Goal: Task Accomplishment & Management: Complete application form

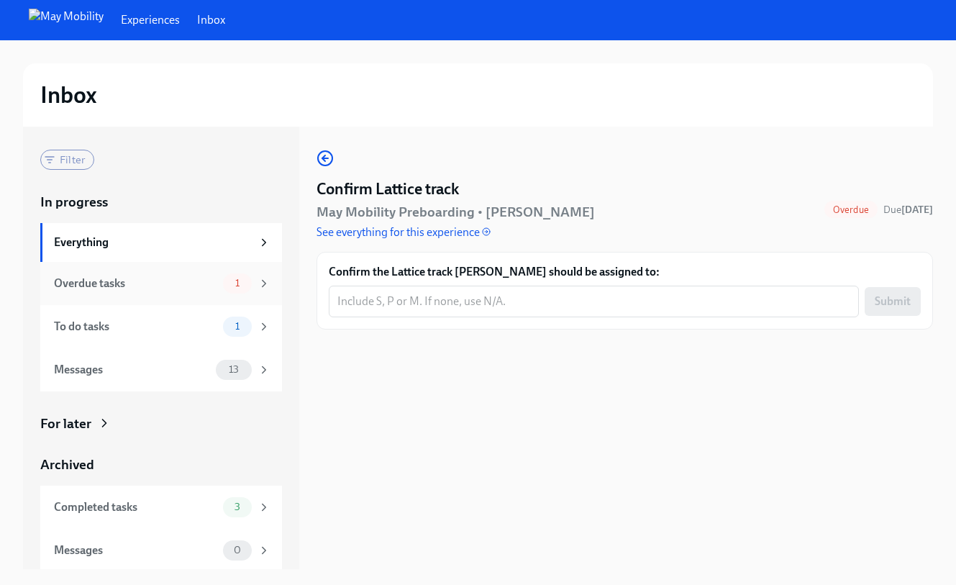
click at [130, 290] on div "Overdue tasks" at bounding box center [135, 284] width 163 height 16
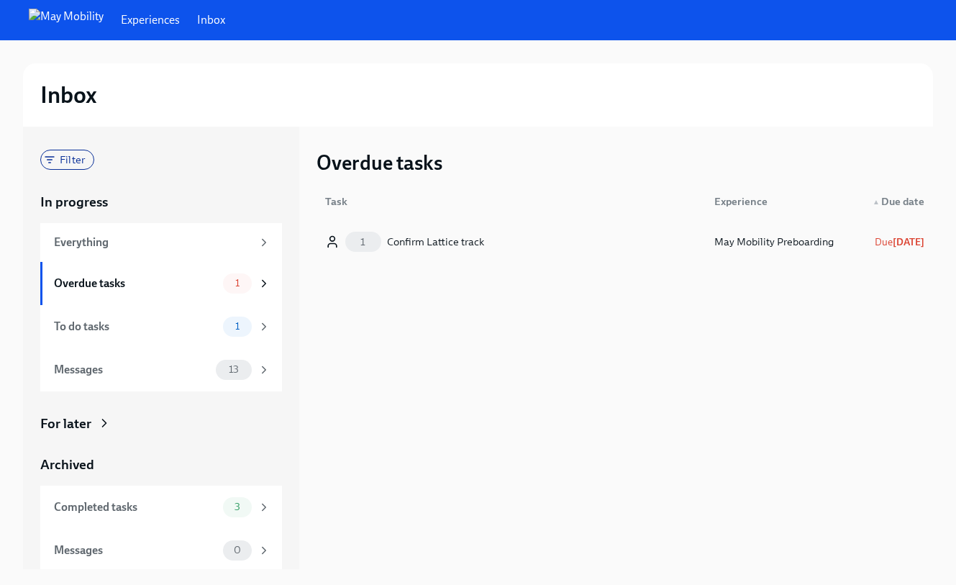
click at [514, 245] on div "1 Confirm Lattice track" at bounding box center [511, 241] width 384 height 29
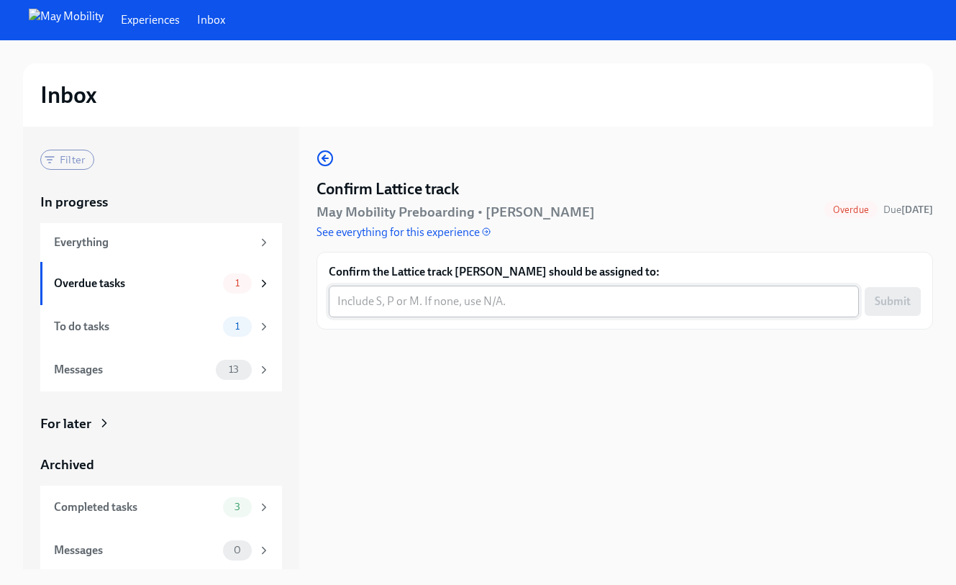
click at [485, 293] on textarea "Confirm the Lattice track [PERSON_NAME] should be assigned to:" at bounding box center [593, 301] width 513 height 17
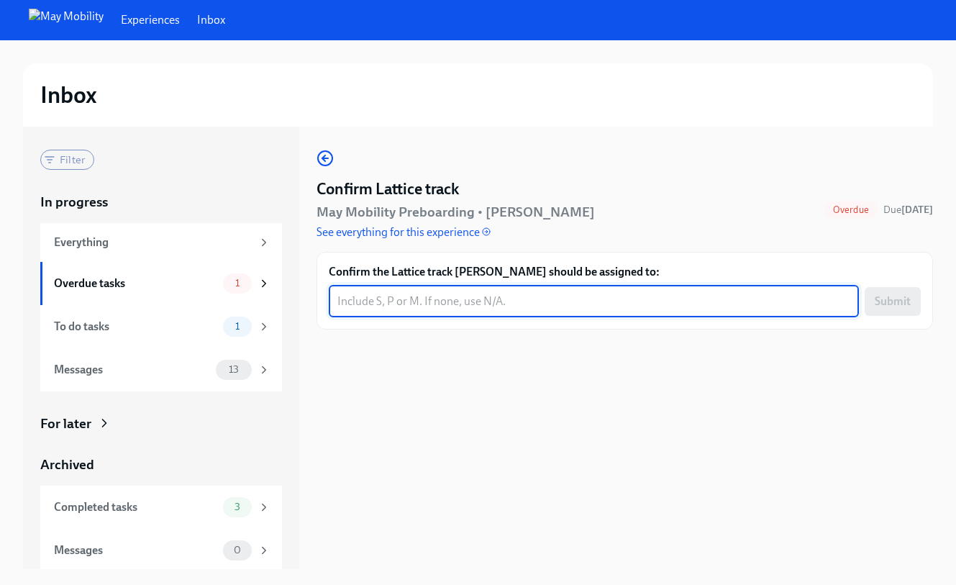
paste textarea "Customer Ops Site (P)"
type textarea "Customer Ops Site (P)"
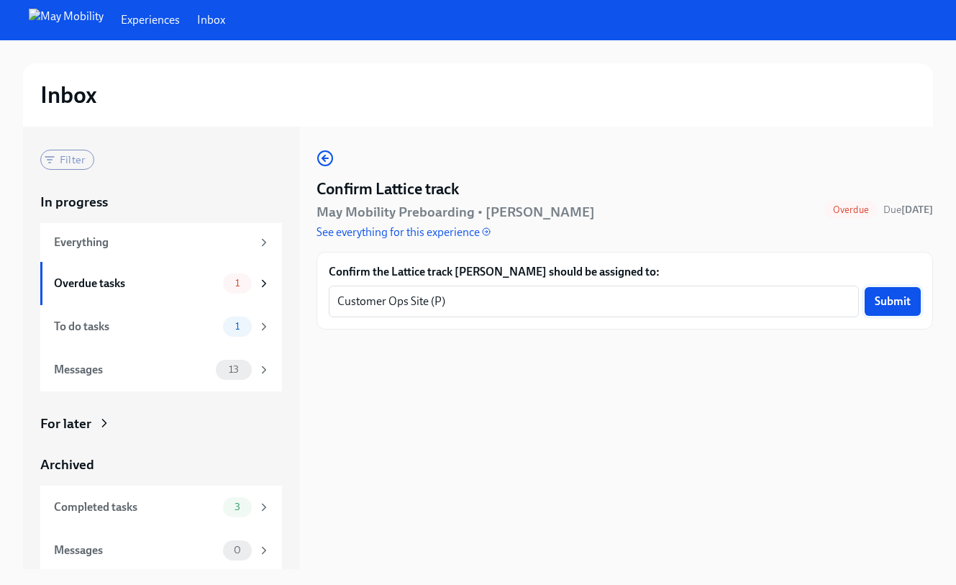
click at [887, 294] on span "Submit" at bounding box center [893, 301] width 36 height 14
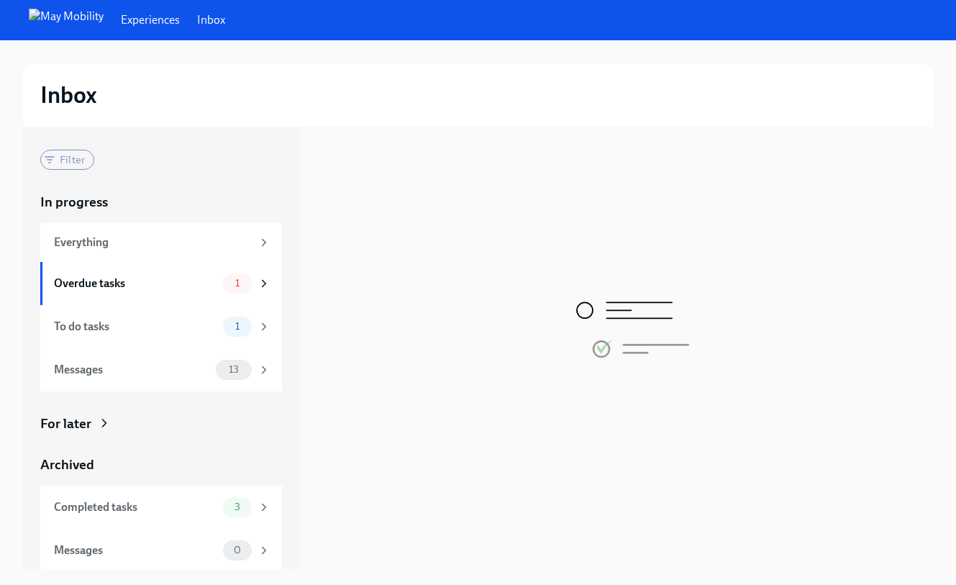
click at [155, 291] on div "Overdue tasks" at bounding box center [135, 284] width 163 height 16
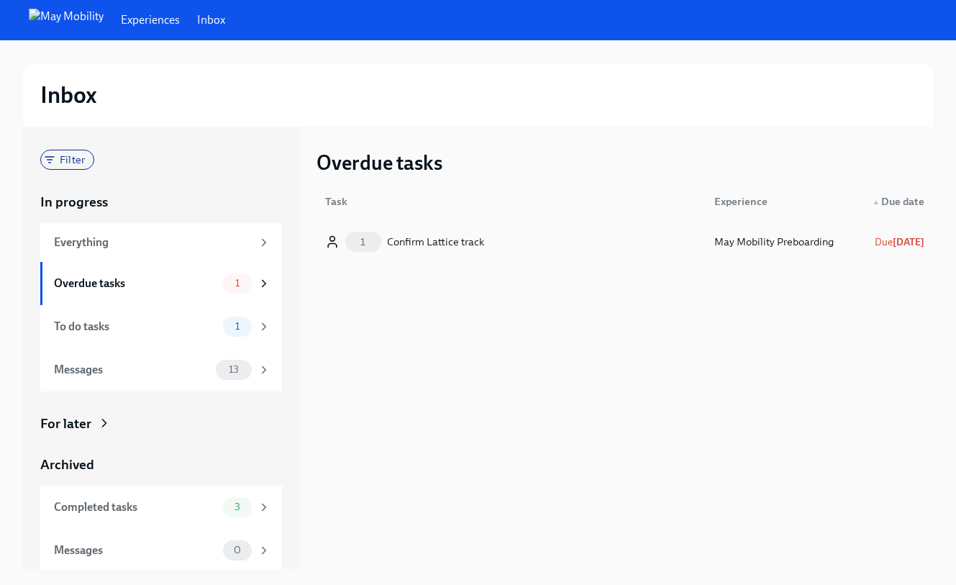
click at [504, 239] on div "1 Confirm Lattice track" at bounding box center [511, 241] width 384 height 29
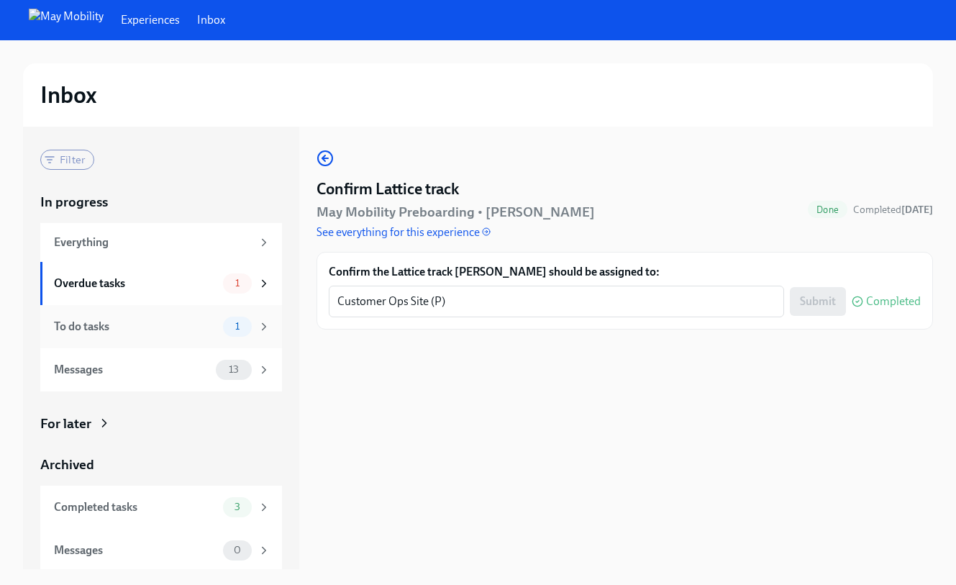
click at [109, 321] on div "To do tasks" at bounding box center [135, 327] width 163 height 16
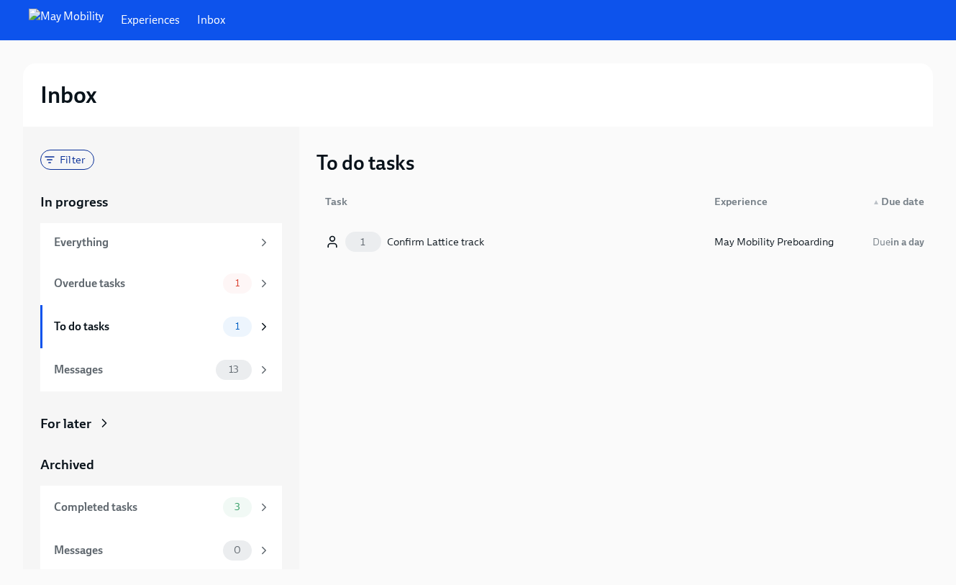
click at [503, 246] on div "1 Confirm Lattice track" at bounding box center [511, 241] width 384 height 29
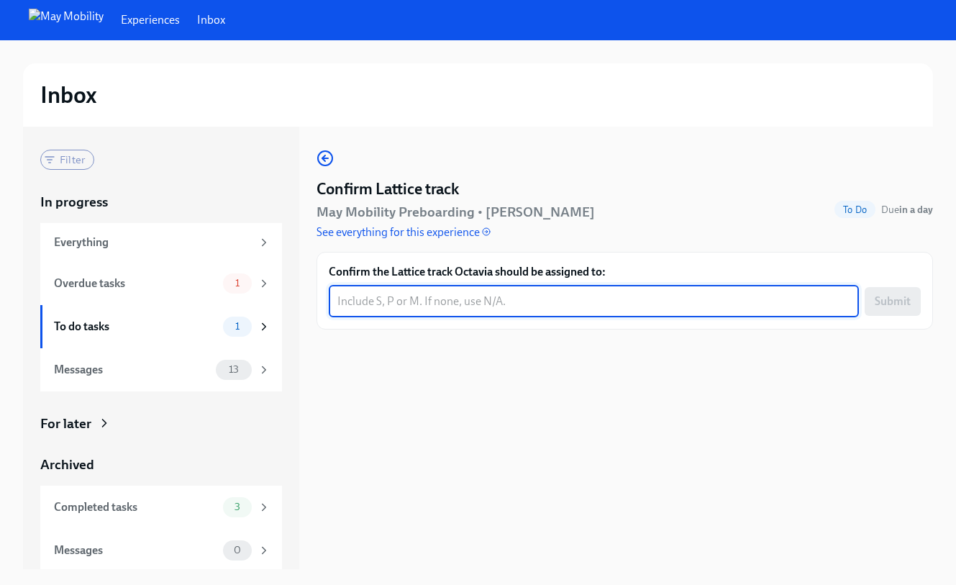
click at [499, 293] on textarea "Confirm the Lattice track Octavia should be assigned to:" at bounding box center [593, 301] width 513 height 17
paste textarea "Customer Ops Site (P)"
type textarea "Customer Ops Site (P)"
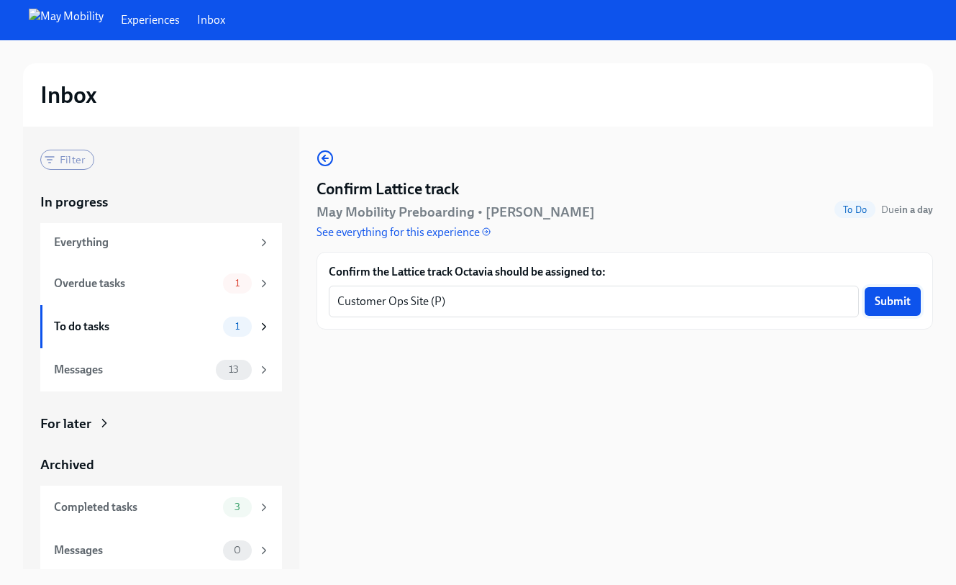
click at [908, 294] on span "Submit" at bounding box center [893, 301] width 36 height 14
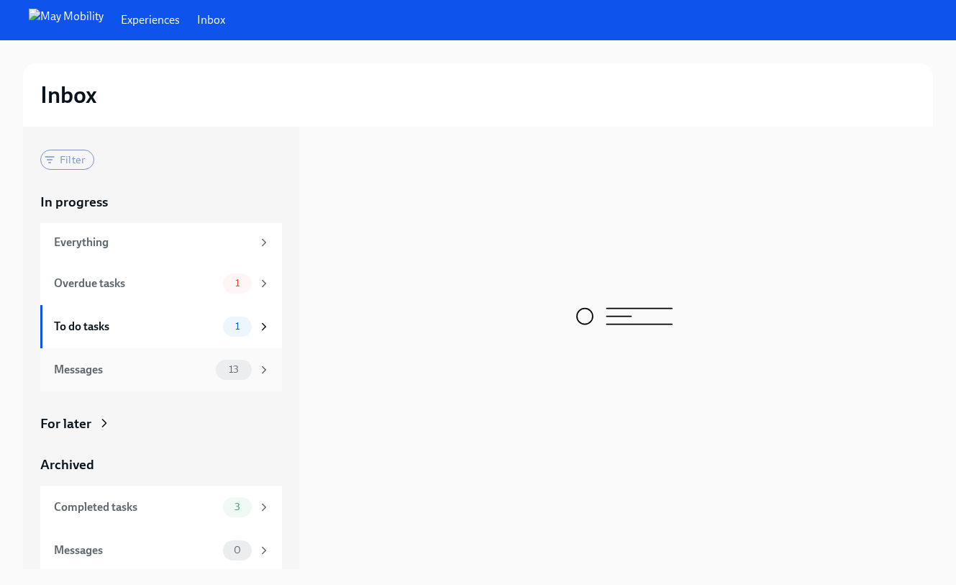
scroll to position [3, 0]
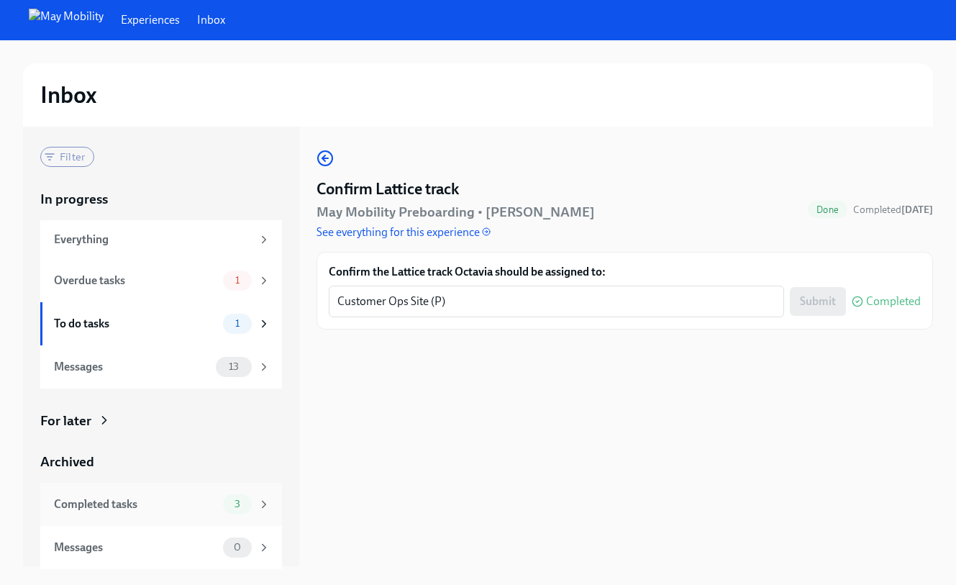
click at [145, 507] on div "Completed tasks" at bounding box center [135, 504] width 163 height 16
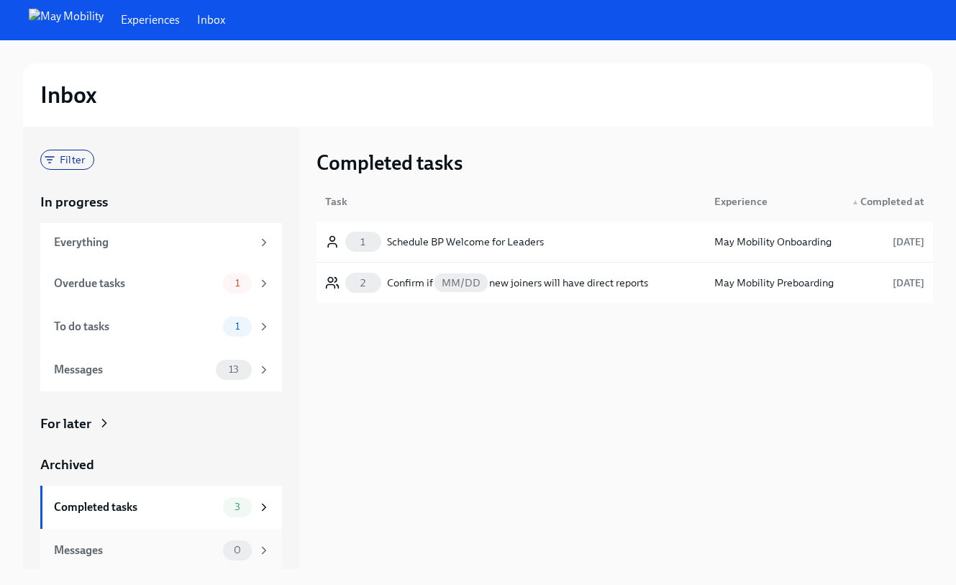
click at [151, 543] on div "Messages" at bounding box center [135, 551] width 163 height 16
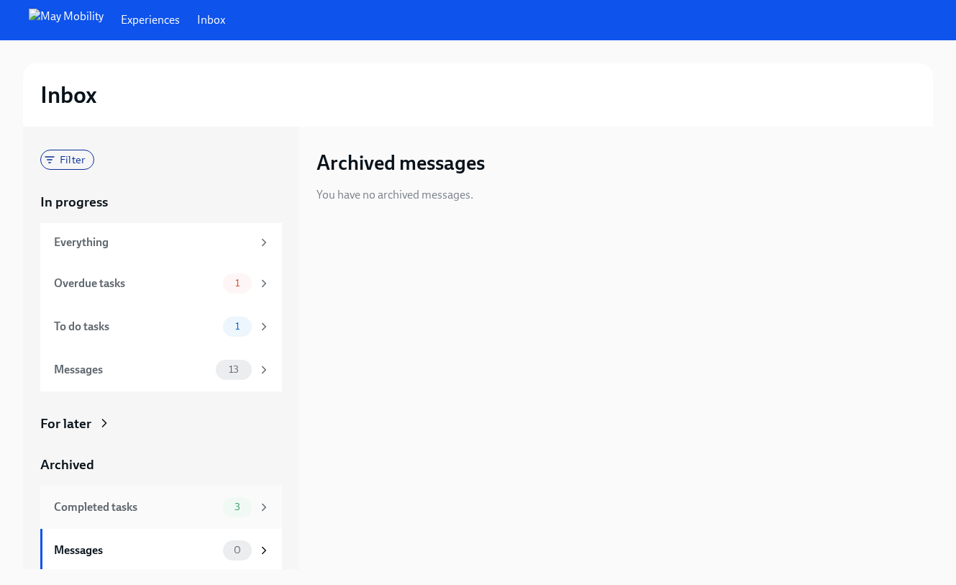
click at [151, 505] on div "Completed tasks" at bounding box center [135, 507] width 163 height 16
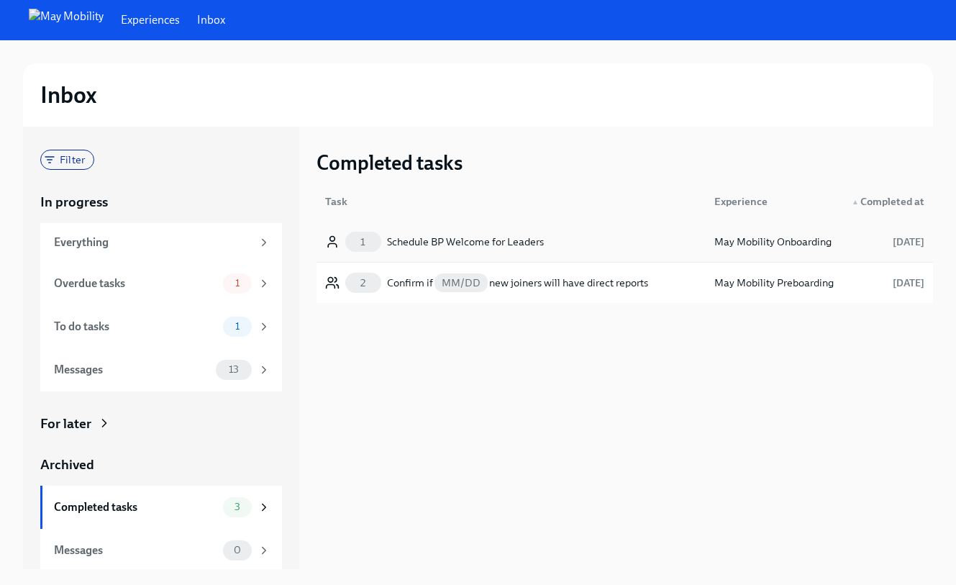
click at [462, 247] on div "Schedule BP Welcome for Leaders" at bounding box center [465, 241] width 157 height 17
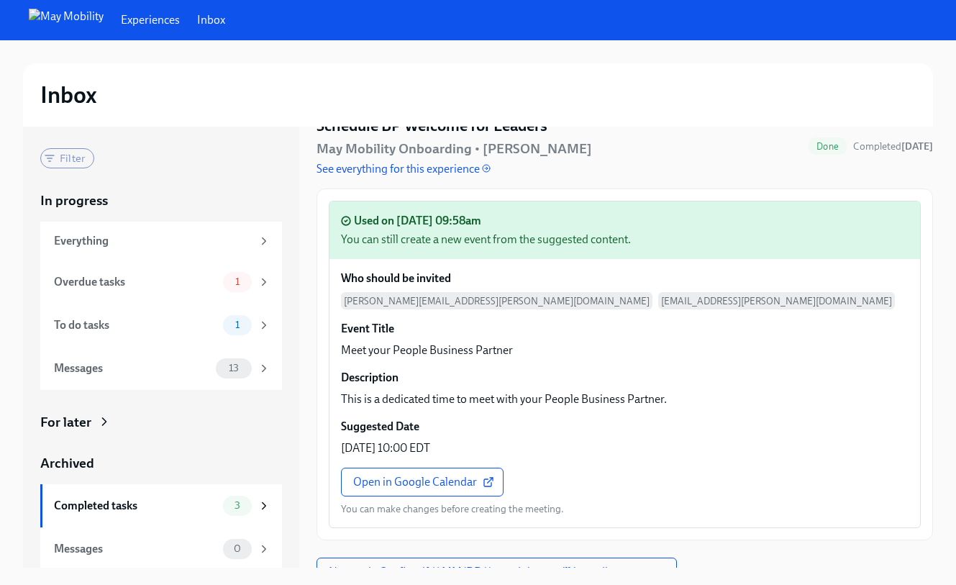
scroll to position [1, 0]
click at [385, 558] on button "Next task: Confirm if {{ MM/DD }} new joiners will have direct reports" at bounding box center [497, 572] width 360 height 29
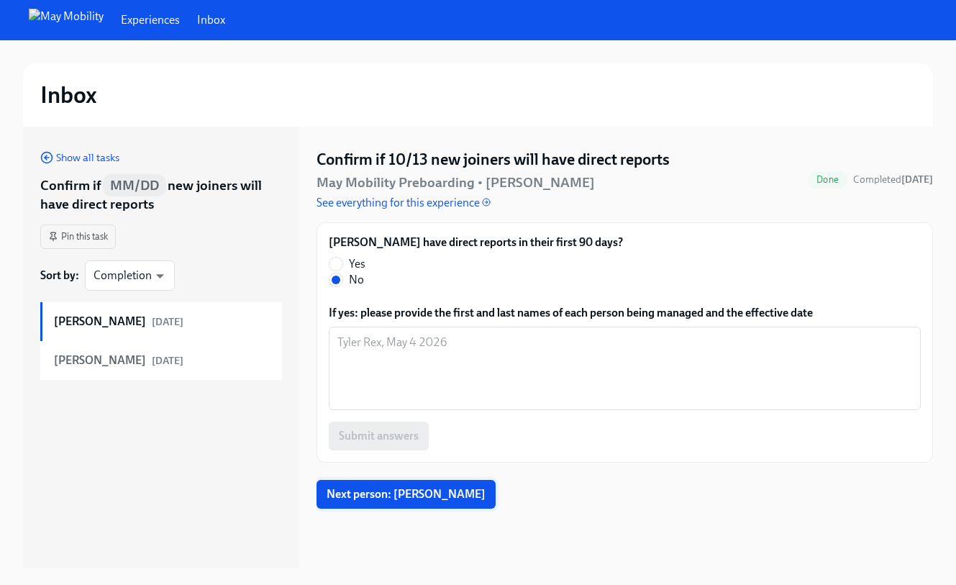
click at [419, 487] on span "Next person: [PERSON_NAME]" at bounding box center [406, 494] width 159 height 14
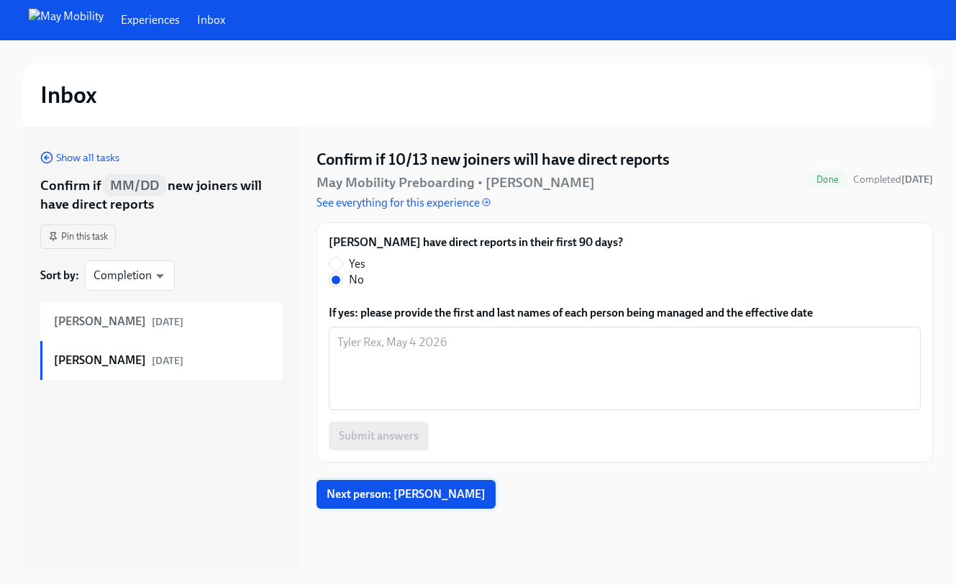
click at [419, 487] on span "Next person: [PERSON_NAME]" at bounding box center [406, 494] width 159 height 14
click at [121, 24] on link "Experiences" at bounding box center [150, 20] width 59 height 16
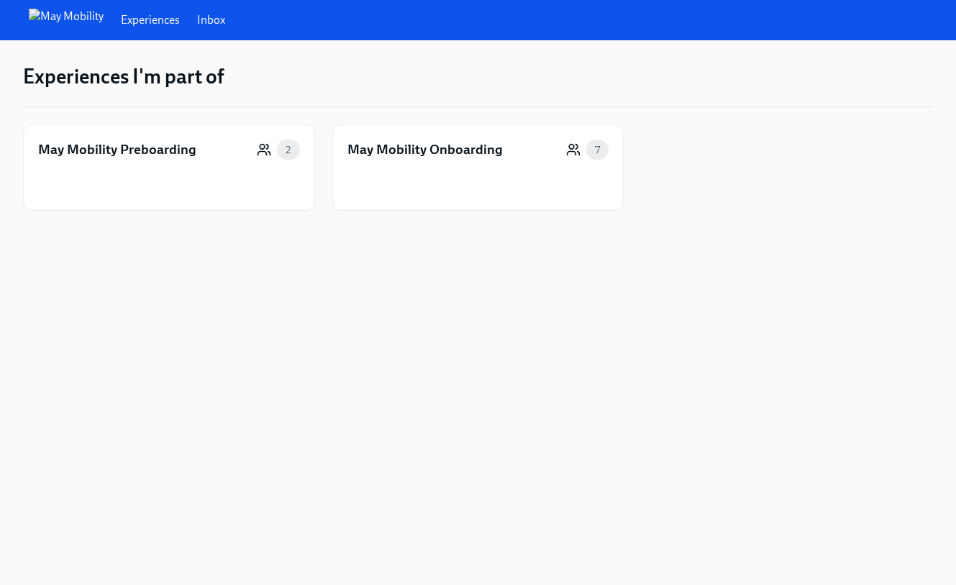
click at [199, 22] on link "Inbox" at bounding box center [211, 20] width 28 height 16
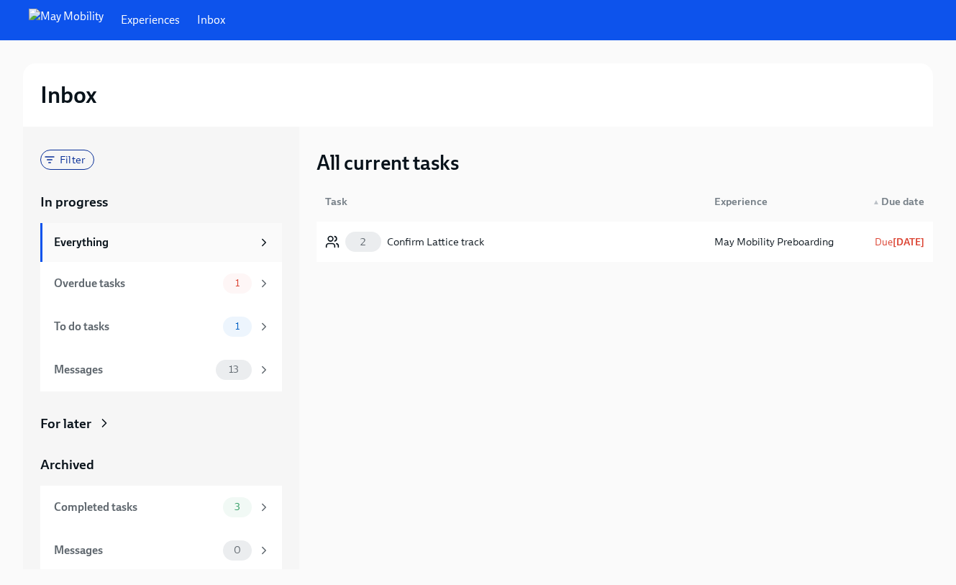
click at [144, 247] on div "Everything" at bounding box center [153, 243] width 198 height 16
click at [276, 247] on div "Everything" at bounding box center [161, 242] width 242 height 39
click at [480, 236] on div "Confirm Lattice track" at bounding box center [435, 241] width 97 height 17
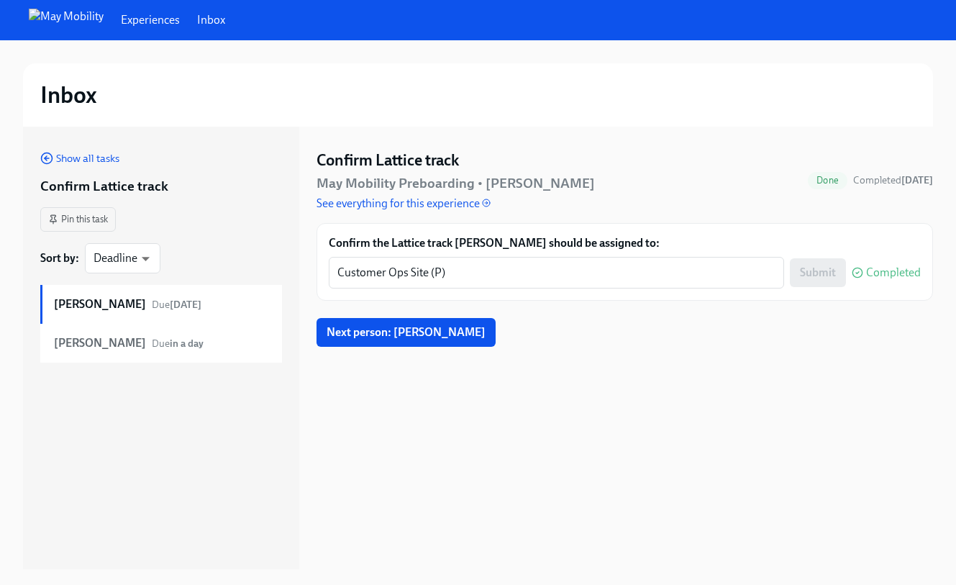
scroll to position [1, 0]
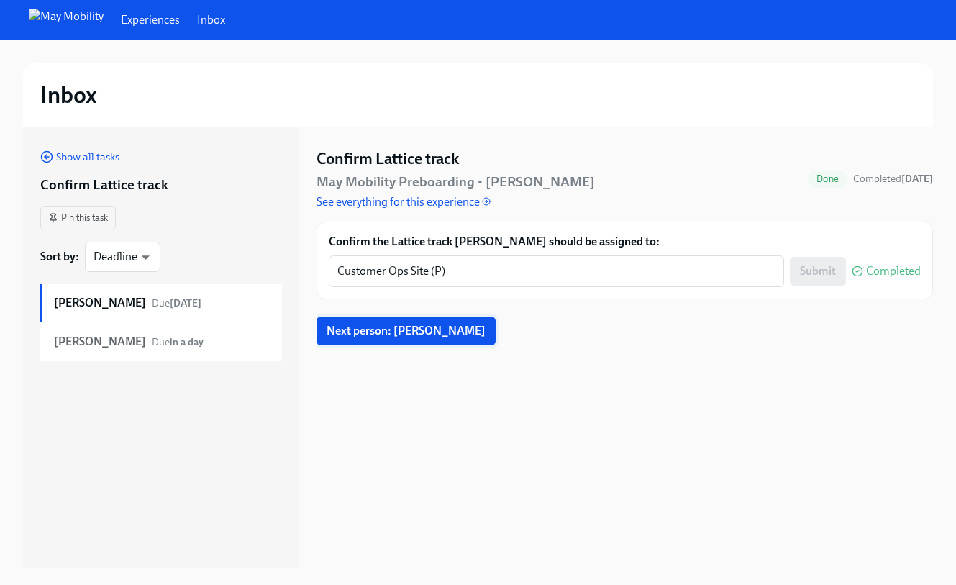
click at [375, 322] on button "Next person: [PERSON_NAME]" at bounding box center [406, 331] width 179 height 29
